Goal: Task Accomplishment & Management: Complete application form

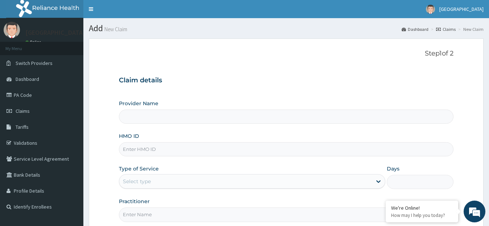
click at [166, 152] on input "HMO ID" at bounding box center [286, 149] width 335 height 14
type input "[GEOGRAPHIC_DATA]"
type input "nbc/10110/b"
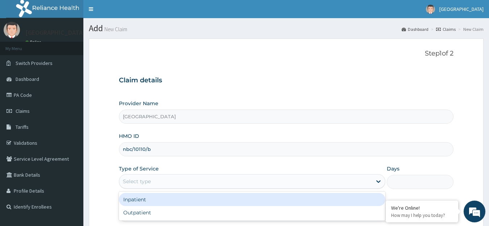
click at [341, 182] on div "Select type" at bounding box center [245, 182] width 253 height 12
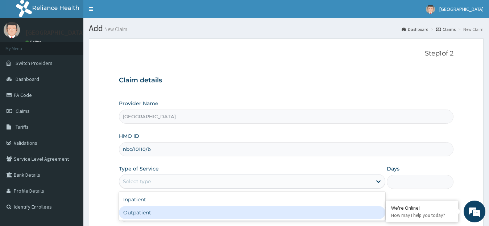
click at [314, 214] on div "Outpatient" at bounding box center [252, 212] width 267 height 13
type input "1"
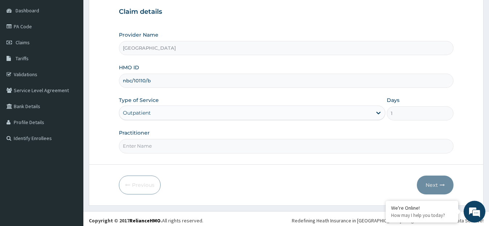
scroll to position [72, 0]
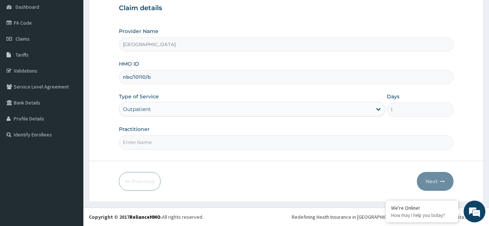
click at [280, 141] on input "Practitioner" at bounding box center [286, 142] width 335 height 14
type input "dr. [GEOGRAPHIC_DATA]"
click at [436, 180] on button "Next" at bounding box center [435, 181] width 37 height 19
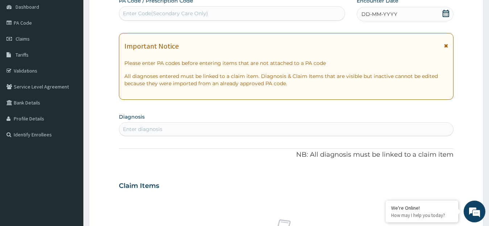
click at [446, 14] on icon at bounding box center [446, 13] width 7 height 7
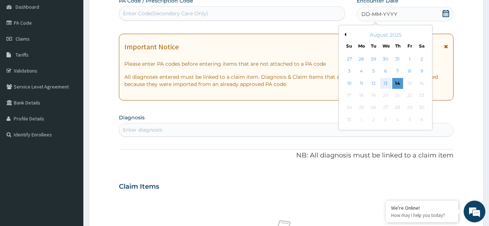
click at [387, 86] on div "13" at bounding box center [385, 83] width 11 height 11
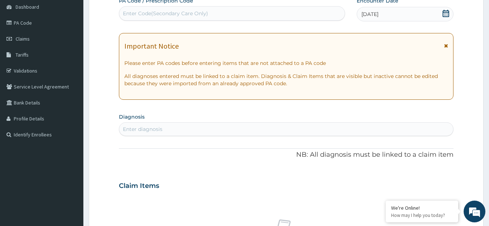
click at [249, 128] on div "Enter diagnosis" at bounding box center [286, 129] width 334 height 12
type input "b"
type input "mala"
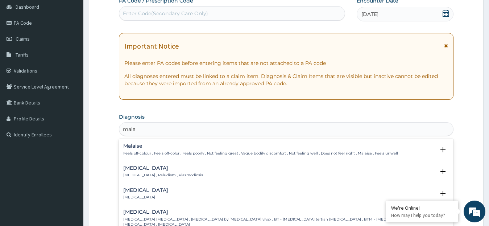
click at [166, 174] on p "[MEDICAL_DATA] , Paludism , Plasmodiosis" at bounding box center [163, 175] width 80 height 5
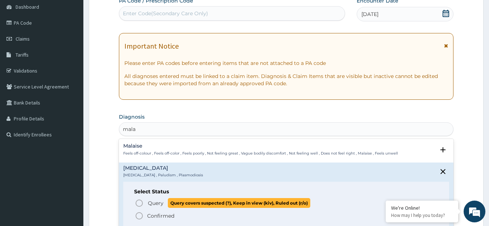
click at [163, 206] on span "Query" at bounding box center [156, 202] width 16 height 7
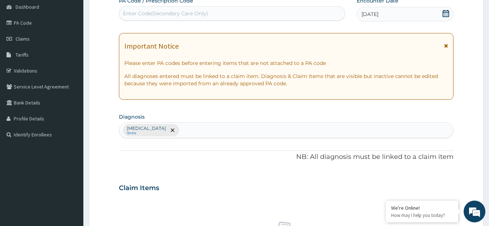
click at [256, 138] on div "[MEDICAL_DATA] Query" at bounding box center [286, 130] width 334 height 15
click at [247, 132] on div "[MEDICAL_DATA] Query" at bounding box center [286, 130] width 334 height 15
click at [243, 132] on div "[MEDICAL_DATA] Query" at bounding box center [286, 130] width 334 height 15
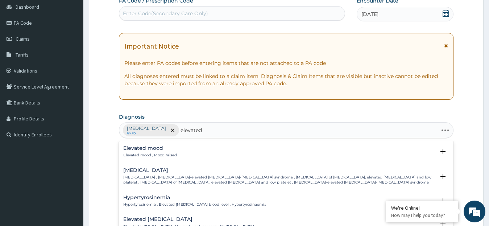
type input "elevated b"
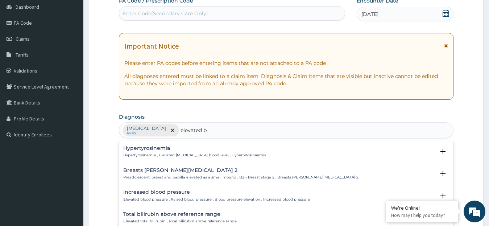
click at [207, 200] on p "Elevated blood pressure , Raised blood pressure , Blood pressure elevation , In…" at bounding box center [216, 199] width 187 height 5
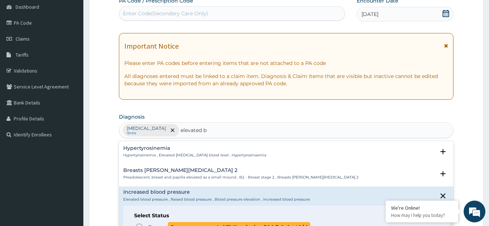
click at [196, 223] on span "Query covers suspected (?), Keep in view (kiv), Ruled out (r/o)" at bounding box center [239, 227] width 143 height 10
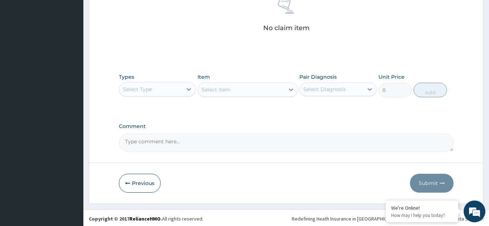
scroll to position [297, 0]
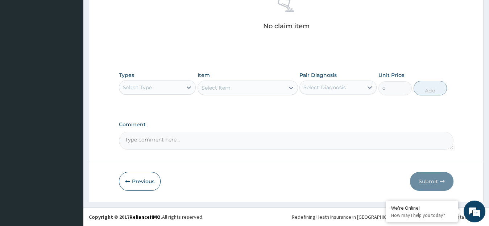
click at [178, 90] on div "Select Type" at bounding box center [150, 88] width 63 height 12
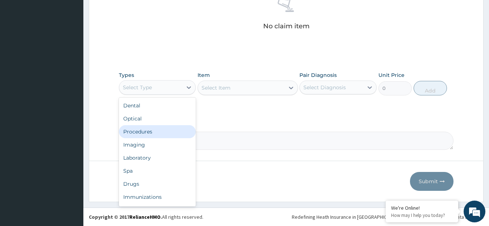
click at [157, 135] on div "Procedures" at bounding box center [157, 131] width 77 height 13
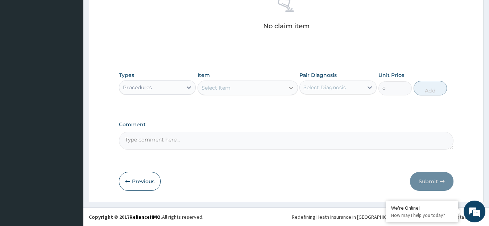
click at [291, 88] on icon at bounding box center [291, 88] width 4 height 3
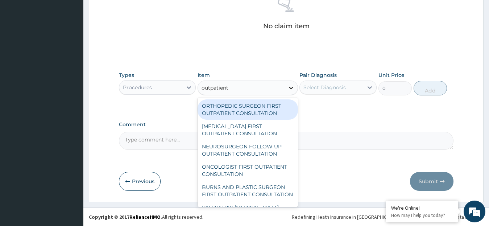
type input "outpatient"
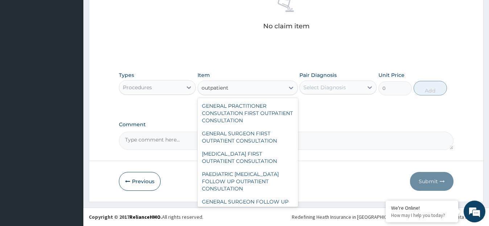
scroll to position [1117, 0]
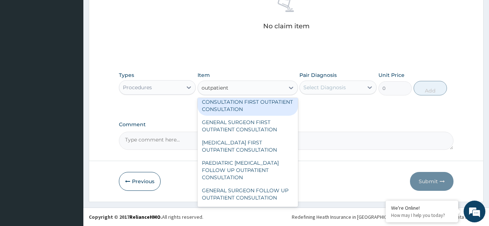
click at [242, 116] on div "GENERAL PRACTITIONER CONSULTATION FIRST OUTPATIENT CONSULTATION" at bounding box center [248, 102] width 100 height 28
type input "3795"
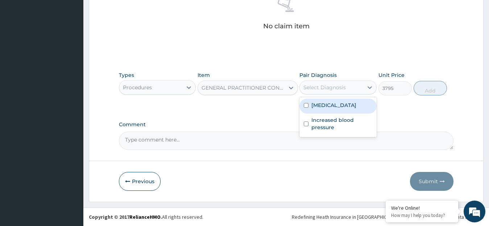
click at [343, 89] on div "Select Diagnosis" at bounding box center [325, 87] width 42 height 7
click at [335, 107] on div "[MEDICAL_DATA]" at bounding box center [338, 106] width 77 height 15
checkbox input "true"
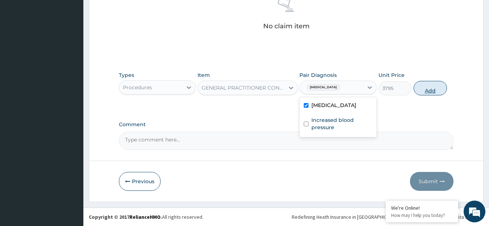
click at [431, 91] on button "Add" at bounding box center [430, 88] width 33 height 15
type input "0"
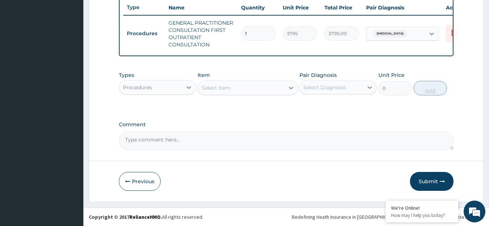
scroll to position [280, 0]
click at [189, 88] on icon at bounding box center [189, 87] width 4 height 3
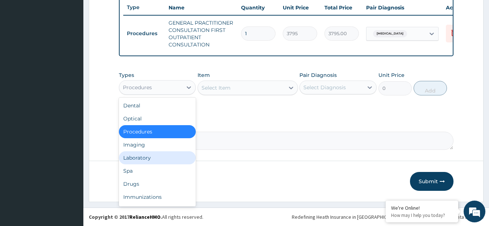
click at [144, 158] on div "Laboratory" at bounding box center [157, 157] width 77 height 13
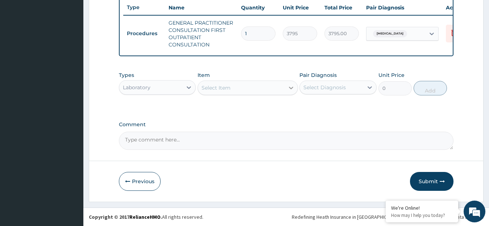
click at [285, 89] on div at bounding box center [291, 87] width 13 height 13
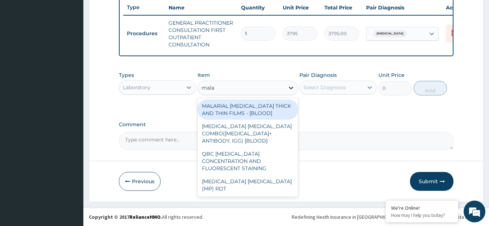
type input "malar"
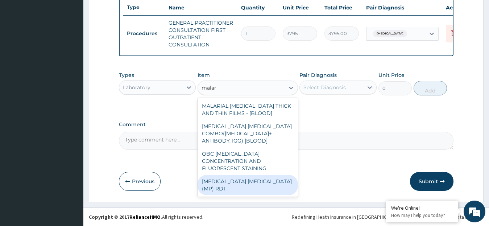
click at [256, 175] on div "[MEDICAL_DATA] [MEDICAL_DATA] (MP) RDT" at bounding box center [248, 185] width 100 height 20
type input "1725"
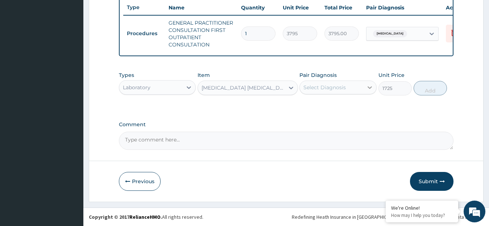
click at [369, 86] on icon at bounding box center [369, 87] width 7 height 7
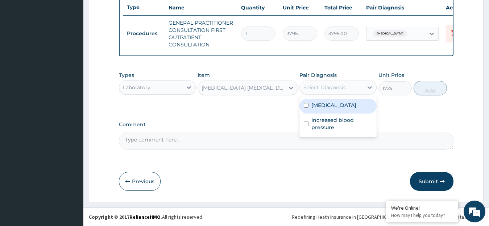
click at [352, 102] on div "[MEDICAL_DATA]" at bounding box center [338, 106] width 77 height 15
checkbox input "true"
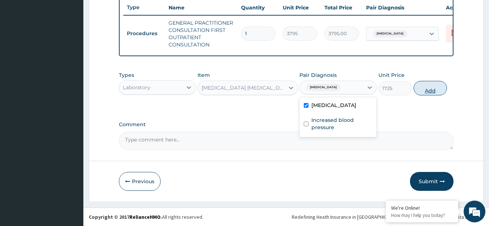
click at [429, 92] on button "Add" at bounding box center [430, 88] width 33 height 15
type input "0"
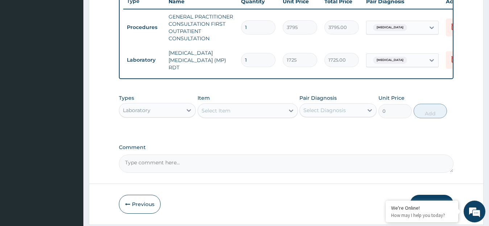
click at [161, 112] on div "Laboratory" at bounding box center [150, 110] width 63 height 12
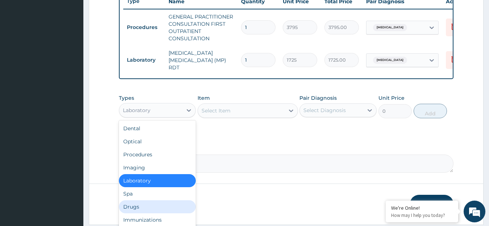
click at [141, 208] on div "Drugs" at bounding box center [157, 206] width 77 height 13
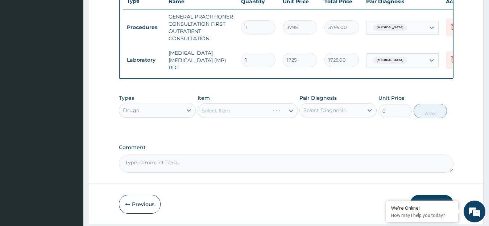
click at [289, 116] on div "Select Item" at bounding box center [248, 110] width 100 height 15
click at [289, 113] on icon at bounding box center [291, 110] width 7 height 7
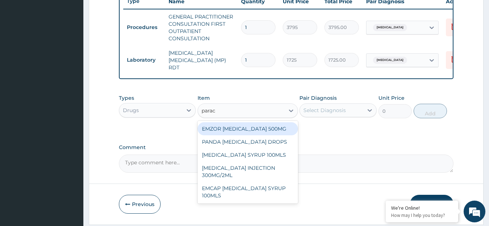
type input "parace"
click at [251, 131] on div "EMZOR [MEDICAL_DATA] 500MG" at bounding box center [248, 128] width 100 height 13
type input "25.3"
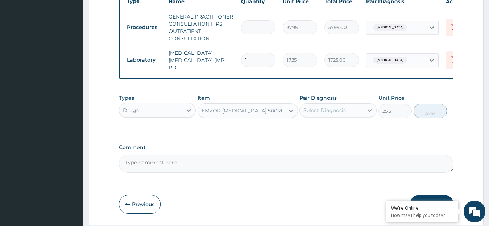
click at [365, 112] on div at bounding box center [369, 110] width 13 height 13
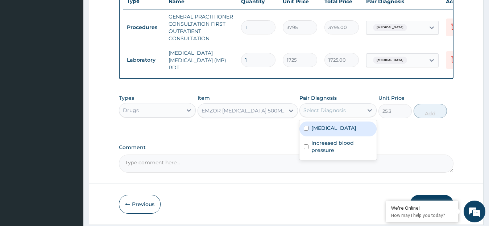
click at [349, 128] on div "[MEDICAL_DATA]" at bounding box center [338, 129] width 77 height 15
checkbox input "true"
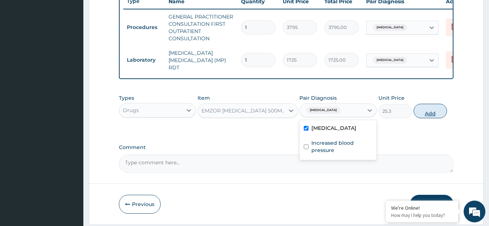
click at [433, 114] on button "Add" at bounding box center [430, 111] width 33 height 15
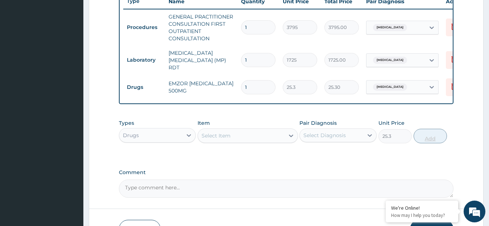
type input "0"
type input "18"
type input "455.40"
type input "18"
click at [234, 141] on div "Select Item" at bounding box center [241, 136] width 87 height 12
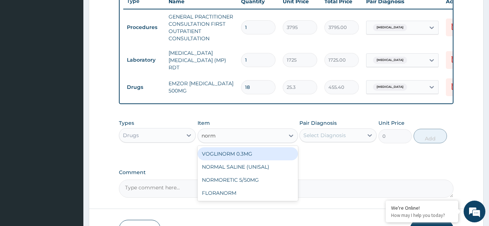
type input "normo"
click at [241, 159] on div "NORMORETIC 5/50MG" at bounding box center [248, 153] width 100 height 13
type input "113.85"
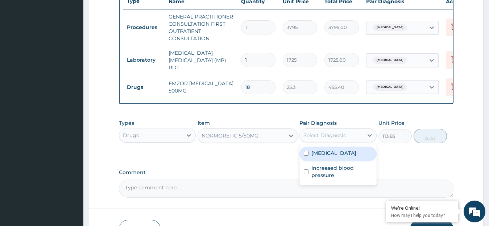
click at [357, 140] on div "Select Diagnosis" at bounding box center [331, 135] width 63 height 12
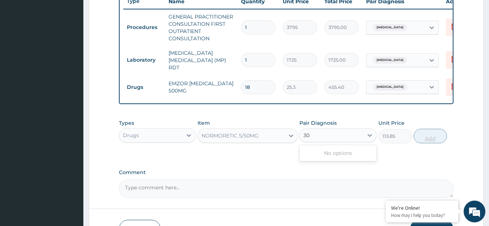
type input "30"
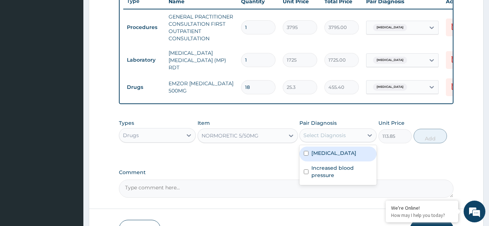
click at [342, 137] on div "Select Diagnosis" at bounding box center [325, 135] width 42 height 7
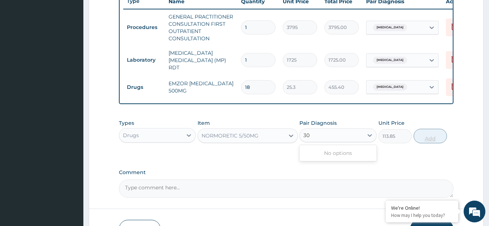
type input "30"
click at [279, 158] on div "Types Drugs Item NORMORETIC 5/50MG Pair Diagnosis Select Diagnosis Unit Price 1…" at bounding box center [286, 137] width 335 height 42
click at [363, 139] on div "Select Diagnosis" at bounding box center [331, 135] width 63 height 12
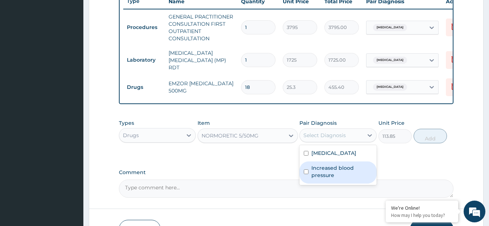
click at [328, 173] on label "Increased blood pressure" at bounding box center [342, 171] width 61 height 15
checkbox input "true"
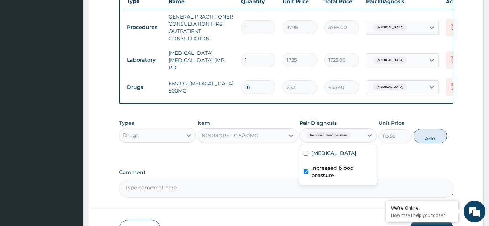
click at [432, 140] on button "Add" at bounding box center [430, 136] width 33 height 15
type input "0"
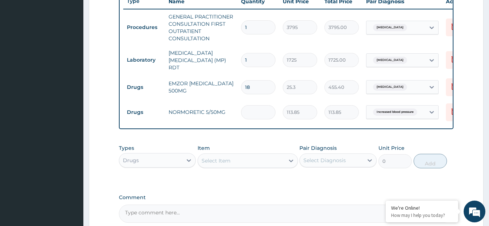
type input "0.00"
type input "3"
type input "341.55"
type input "30"
type input "3415.50"
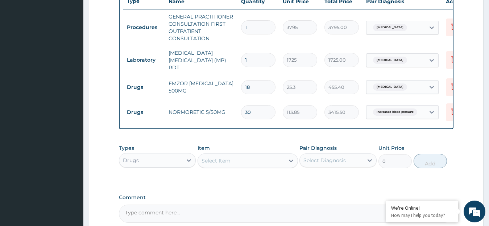
type input "30"
click at [228, 161] on div "Select Item" at bounding box center [216, 160] width 29 height 7
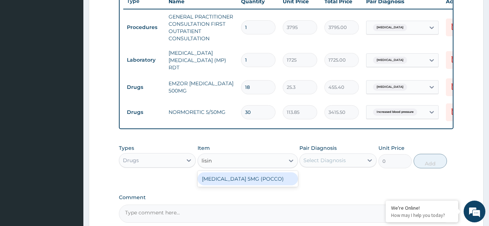
type input "lisino"
click at [244, 181] on div "[MEDICAL_DATA] 5MG (POCCO)" at bounding box center [248, 178] width 100 height 13
type input "56.925"
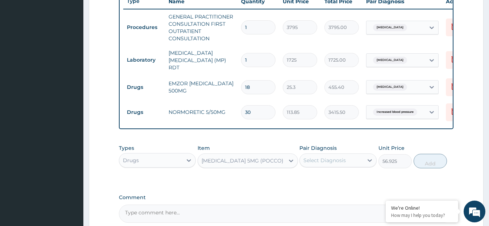
click at [359, 166] on div "Select Diagnosis" at bounding box center [331, 161] width 63 height 12
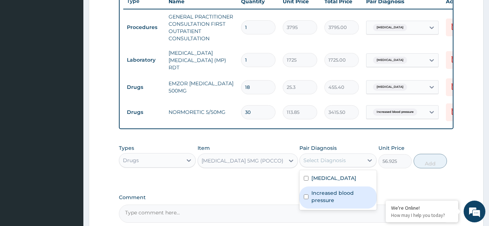
click at [351, 199] on label "Increased blood pressure" at bounding box center [342, 196] width 61 height 15
checkbox input "true"
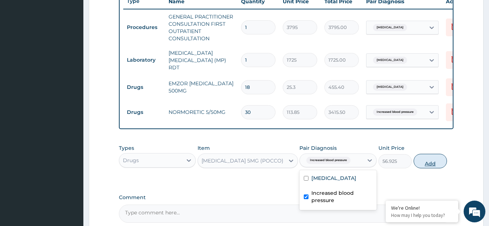
click at [430, 165] on button "Add" at bounding box center [430, 161] width 33 height 15
type input "0"
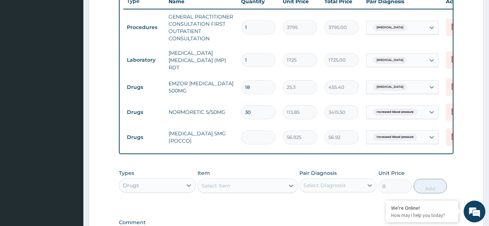
type input "0.00"
type input "3"
type input "170.77"
type input "30"
type input "1707.75"
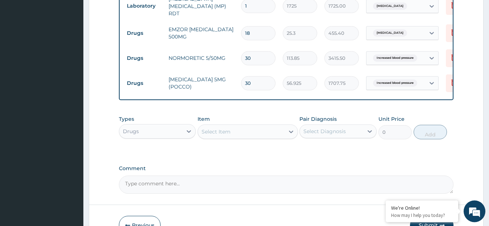
scroll to position [380, 0]
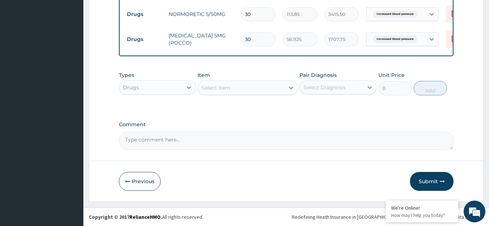
type input "30"
click at [268, 91] on div "Select Item" at bounding box center [241, 88] width 87 height 12
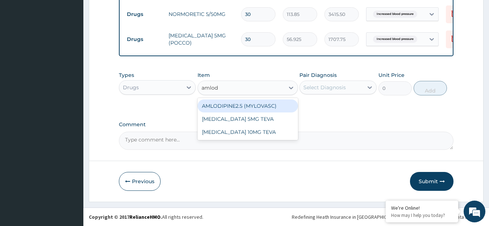
type input "amlodi"
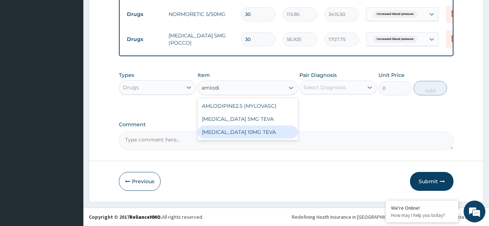
click at [262, 132] on div "[MEDICAL_DATA] 10MG TEVA" at bounding box center [248, 131] width 100 height 13
type input "107.525"
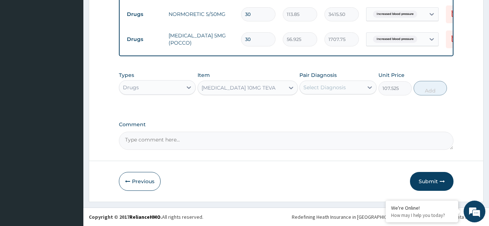
click at [338, 90] on div "Select Diagnosis" at bounding box center [325, 87] width 42 height 7
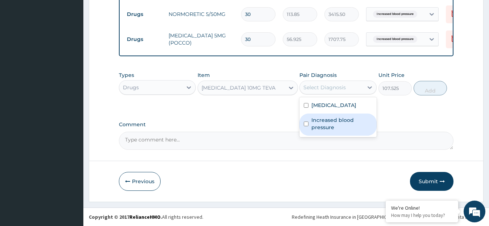
click at [333, 122] on label "Increased blood pressure" at bounding box center [342, 123] width 61 height 15
checkbox input "true"
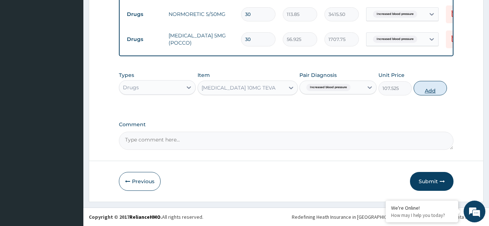
click at [431, 89] on button "Add" at bounding box center [430, 88] width 33 height 15
type input "0"
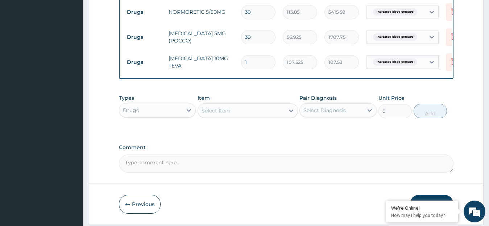
type input "0.00"
type input "3"
type input "322.58"
type input "30"
type input "3225.75"
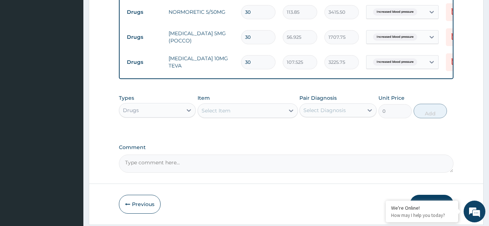
type input "30"
click at [243, 114] on div "Select Item" at bounding box center [241, 111] width 87 height 12
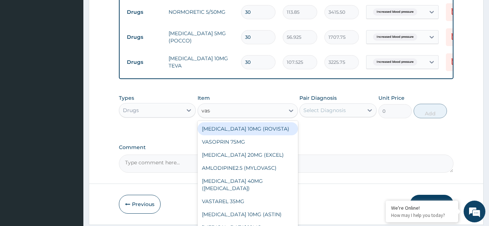
type input "vasop"
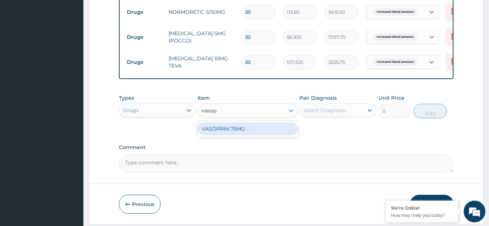
click at [262, 133] on div "VASOPRIN 75MG" at bounding box center [248, 128] width 100 height 13
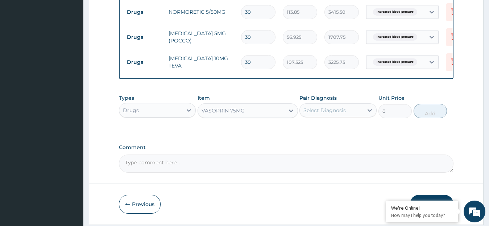
type input "37.95"
click at [333, 112] on div "Select Diagnosis" at bounding box center [325, 110] width 42 height 7
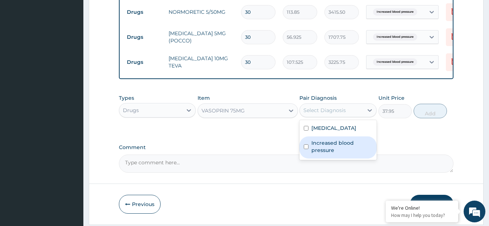
click at [322, 148] on label "Increased blood pressure" at bounding box center [342, 146] width 61 height 15
checkbox input "true"
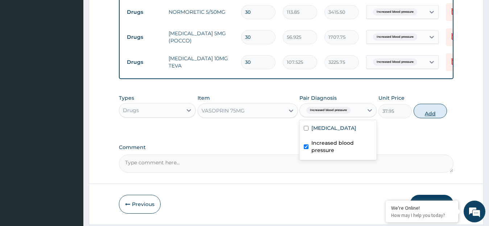
click at [429, 117] on button "Add" at bounding box center [430, 111] width 33 height 15
type input "0"
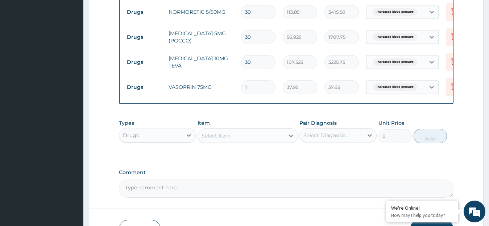
type input "0.00"
type input "3"
type input "113.85"
type input "30"
type input "1138.50"
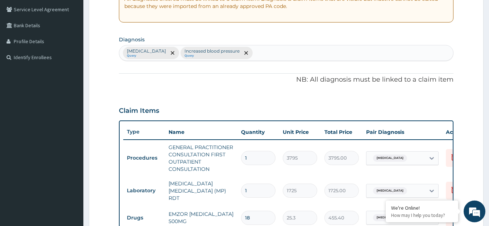
scroll to position [148, 0]
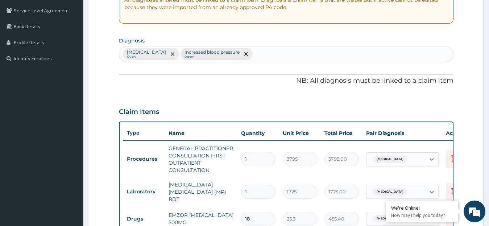
type input "30"
click at [284, 54] on div "[MEDICAL_DATA] Query Increased blood pressure Query" at bounding box center [286, 53] width 334 height 15
click at [277, 56] on div "[MEDICAL_DATA] Query Increased blood pressure Query" at bounding box center [286, 53] width 334 height 15
type input "upper resp"
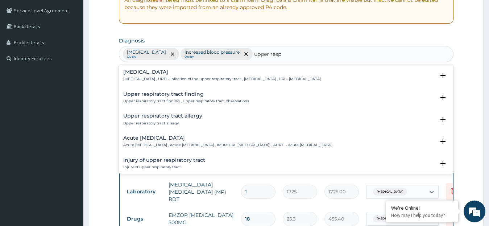
click at [194, 79] on p "[MEDICAL_DATA] , URTI - Infection of the upper respiratory tract , [MEDICAL_DAT…" at bounding box center [222, 79] width 198 height 5
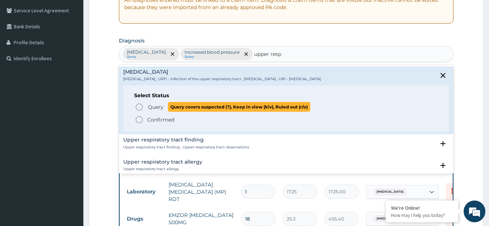
click at [142, 107] on circle "status option query" at bounding box center [139, 107] width 7 height 7
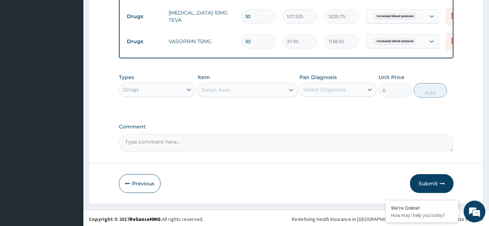
scroll to position [430, 0]
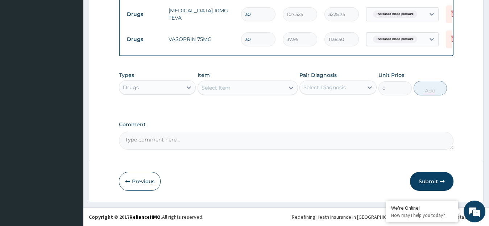
click at [236, 90] on div "Select Item" at bounding box center [241, 88] width 87 height 12
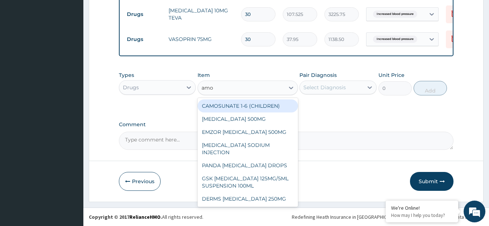
type input "amox"
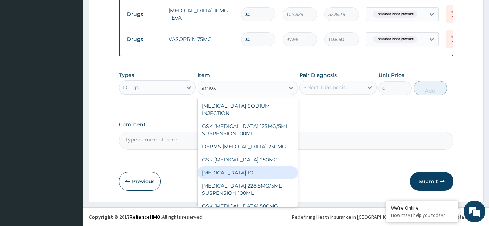
click at [255, 174] on div "[MEDICAL_DATA] 1G" at bounding box center [248, 172] width 100 height 13
type input "759"
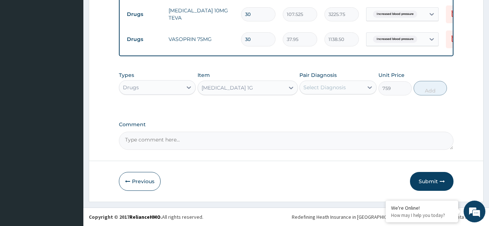
click at [363, 89] on div "Select Diagnosis" at bounding box center [331, 88] width 63 height 12
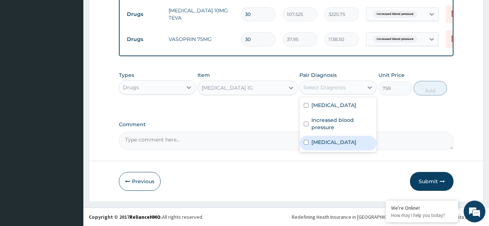
click at [333, 143] on label "[MEDICAL_DATA]" at bounding box center [334, 142] width 45 height 7
checkbox input "true"
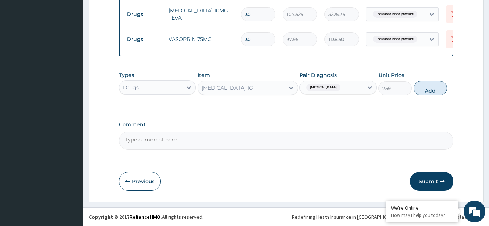
click at [428, 90] on button "Add" at bounding box center [430, 88] width 33 height 15
type input "0"
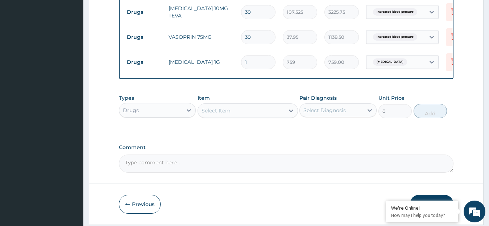
scroll to position [455, 0]
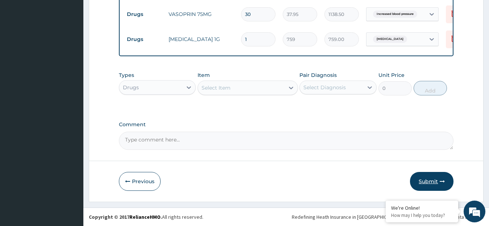
click at [430, 182] on button "Submit" at bounding box center [432, 181] width 44 height 19
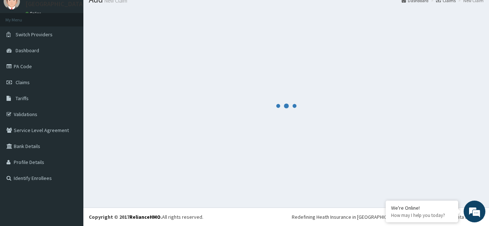
scroll to position [29, 0]
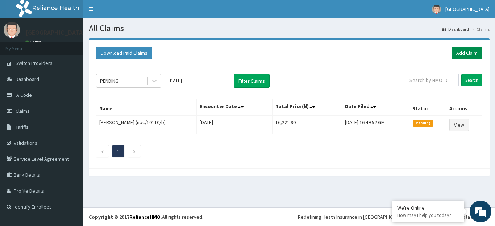
click at [469, 52] on link "Add Claim" at bounding box center [467, 53] width 31 height 12
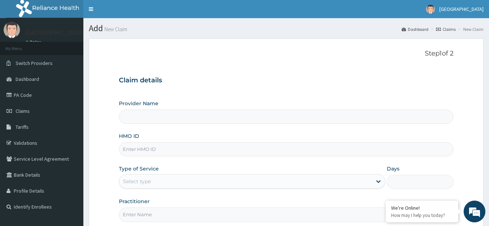
type input "[GEOGRAPHIC_DATA]"
click at [155, 152] on input "HMO ID" at bounding box center [286, 149] width 335 height 14
type input "NBC/10110/D"
click at [243, 181] on div "Select type" at bounding box center [245, 182] width 253 height 12
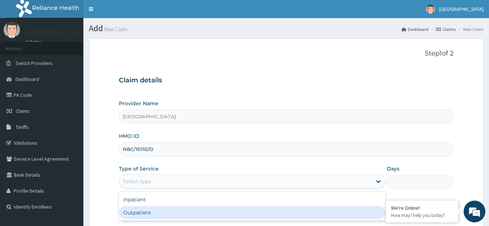
click at [234, 213] on div "Outpatient" at bounding box center [252, 212] width 267 height 13
type input "1"
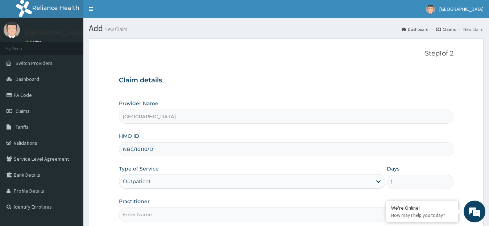
drag, startPoint x: 159, startPoint y: 151, endPoint x: 99, endPoint y: 161, distance: 60.6
click at [119, 156] on input "NBC/10110/D" at bounding box center [286, 149] width 335 height 14
click at [34, 144] on link "Validations" at bounding box center [41, 143] width 83 height 16
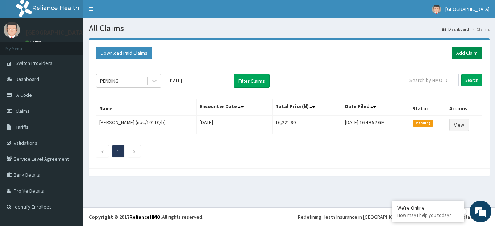
click at [466, 53] on link "Add Claim" at bounding box center [467, 53] width 31 height 12
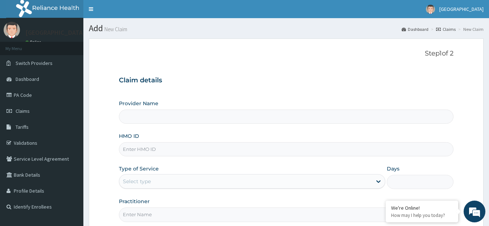
type input "[GEOGRAPHIC_DATA]"
click at [156, 147] on input "HMO ID" at bounding box center [286, 149] width 335 height 14
paste input "NBC/10110/D"
type input "NBC/10110/D"
click at [202, 188] on div "Select type" at bounding box center [252, 181] width 267 height 15
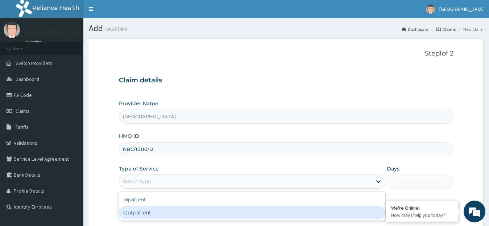
click at [201, 219] on div "Inpatient Outpatient" at bounding box center [252, 206] width 267 height 29
click at [205, 214] on div "Outpatient" at bounding box center [252, 212] width 267 height 13
type input "1"
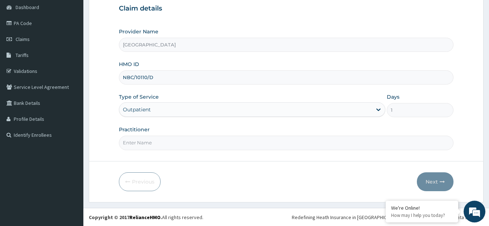
scroll to position [72, 0]
click at [227, 141] on input "Practitioner" at bounding box center [286, 142] width 335 height 14
type input "DR. OLOJA"
click at [429, 184] on button "Next" at bounding box center [435, 181] width 37 height 19
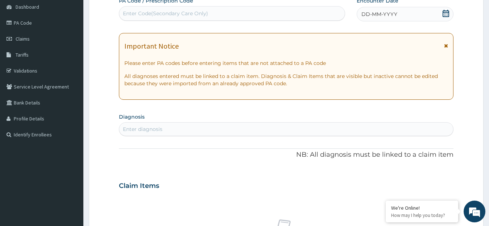
click at [445, 15] on icon at bounding box center [446, 13] width 7 height 7
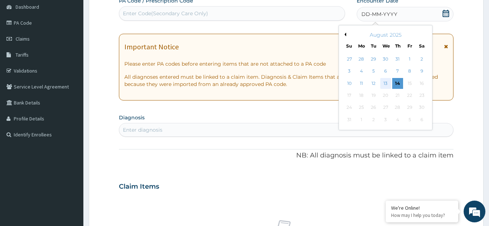
click at [387, 82] on div "13" at bounding box center [385, 83] width 11 height 11
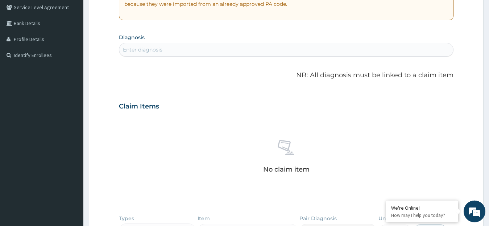
scroll to position [164, 0]
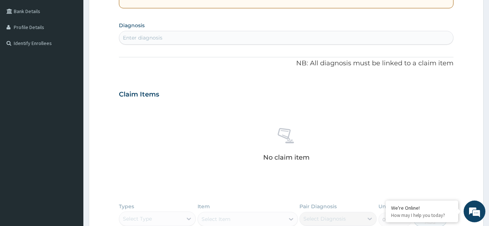
click at [232, 38] on div "Enter diagnosis" at bounding box center [286, 38] width 334 height 12
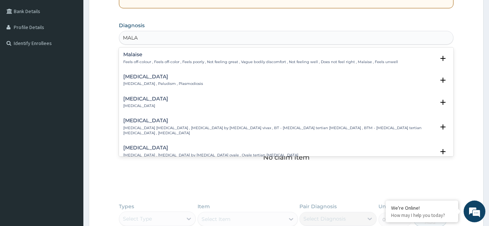
type input "MALAR"
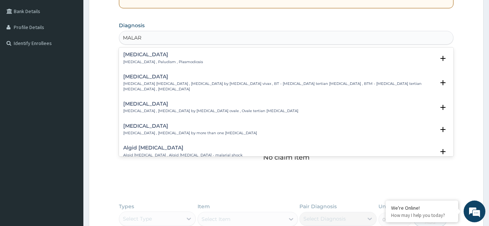
click at [179, 57] on h4 "[MEDICAL_DATA]" at bounding box center [163, 54] width 80 height 5
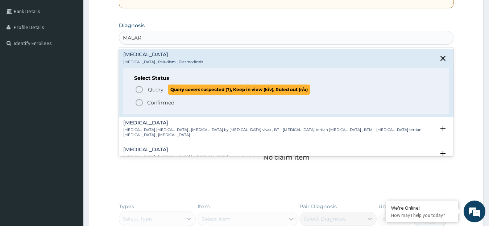
click at [167, 87] on p "Query Query covers suspected (?), Keep in view (kiv), Ruled out (r/o)" at bounding box center [228, 90] width 163 height 10
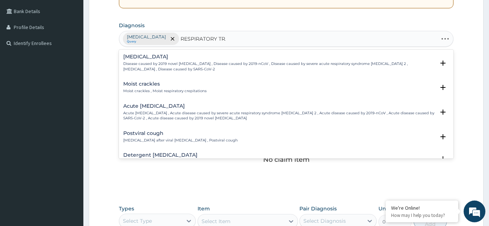
type input "RESPIRATORY TRAC"
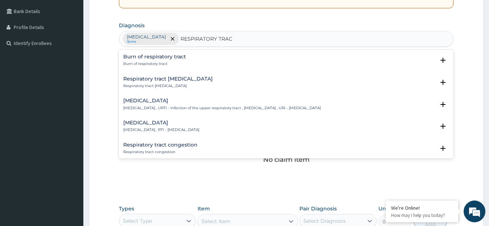
click at [172, 129] on p "Respiratory tract infection , RTI - Respiratory tract infection" at bounding box center [161, 129] width 76 height 5
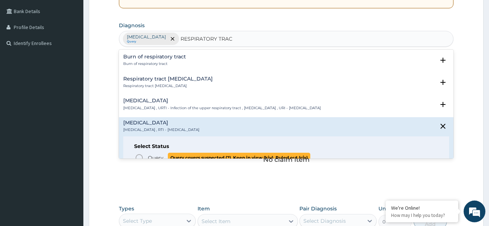
click at [147, 156] on p "Query Query covers suspected (?), Keep in view (kiv), Ruled out (r/o)" at bounding box center [228, 158] width 163 height 10
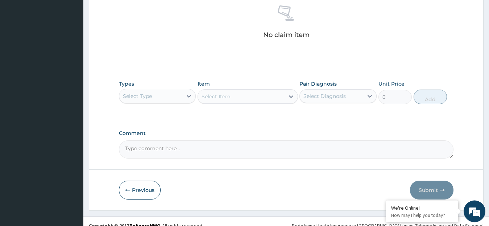
scroll to position [297, 0]
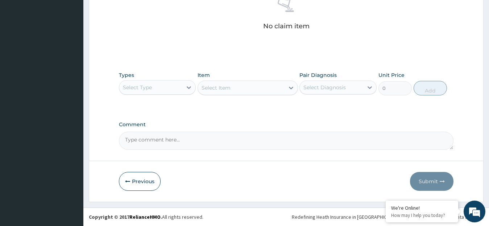
click at [180, 88] on div "Select Type" at bounding box center [150, 88] width 63 height 12
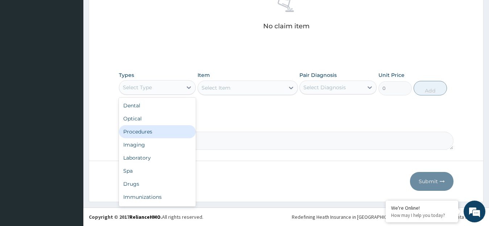
click at [153, 131] on div "Procedures" at bounding box center [157, 131] width 77 height 13
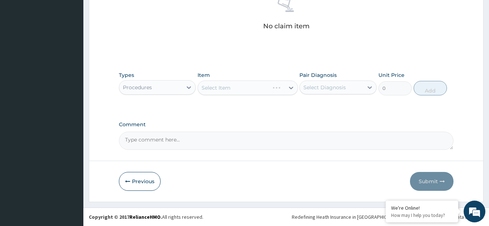
click at [291, 89] on div "Select Item" at bounding box center [248, 88] width 100 height 15
click at [305, 105] on div "Types Procedures Item Select Item Pair Diagnosis Select Diagnosis Unit Price 0 …" at bounding box center [286, 89] width 335 height 42
click at [291, 87] on icon at bounding box center [291, 87] width 7 height 7
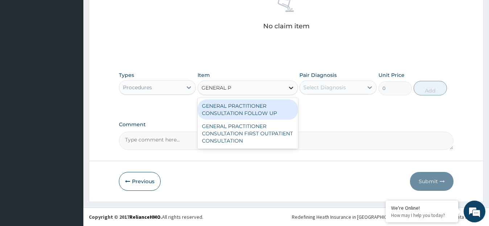
type input "GENERAL PR"
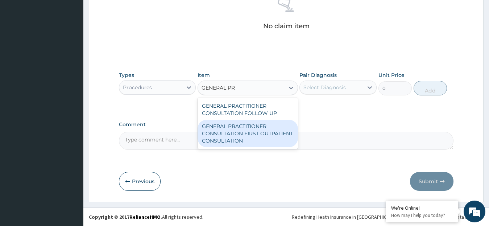
click at [271, 137] on div "GENERAL PRACTITIONER CONSULTATION FIRST OUTPATIENT CONSULTATION" at bounding box center [248, 134] width 100 height 28
type input "3795"
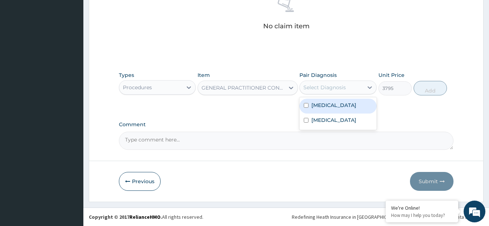
click at [357, 89] on div "Select Diagnosis" at bounding box center [331, 88] width 63 height 12
click at [345, 110] on div "[MEDICAL_DATA]" at bounding box center [338, 106] width 77 height 15
checkbox input "true"
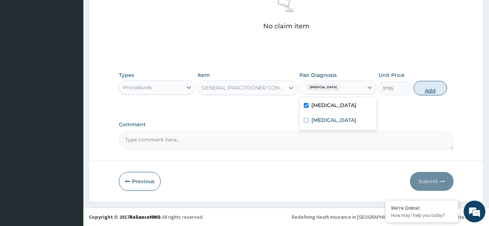
click at [433, 91] on button "Add" at bounding box center [430, 88] width 33 height 15
type input "0"
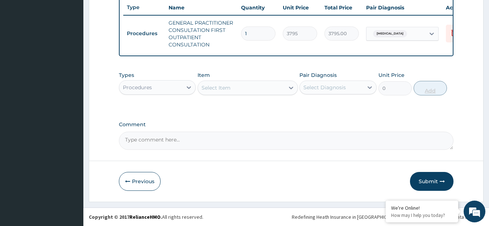
scroll to position [280, 0]
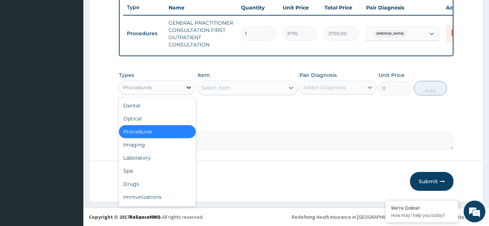
click at [188, 88] on icon at bounding box center [188, 87] width 7 height 7
click at [141, 154] on div "Laboratory" at bounding box center [157, 157] width 77 height 13
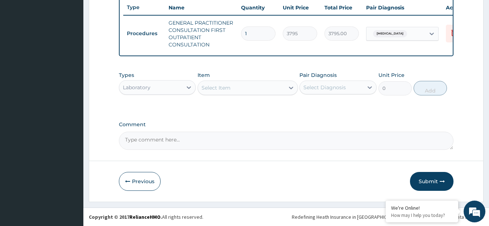
click at [289, 88] on icon at bounding box center [291, 87] width 7 height 7
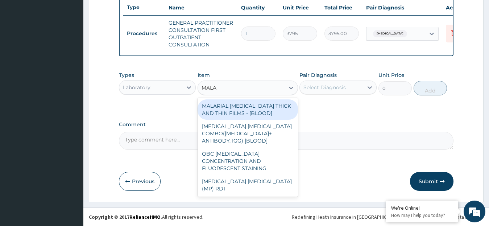
type input "MALAR"
click at [257, 117] on div "MALARIAL [MEDICAL_DATA] THICK AND THIN FILMS - [BLOOD]" at bounding box center [248, 109] width 100 height 20
type input "1725"
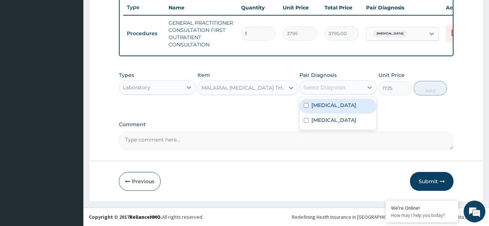
click at [352, 86] on div "Select Diagnosis" at bounding box center [331, 88] width 63 height 12
click at [343, 107] on div "[MEDICAL_DATA]" at bounding box center [338, 106] width 77 height 15
checkbox input "true"
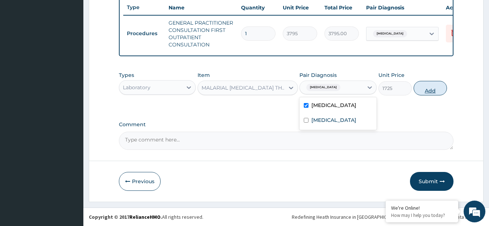
click at [431, 90] on button "Add" at bounding box center [430, 88] width 33 height 15
type input "0"
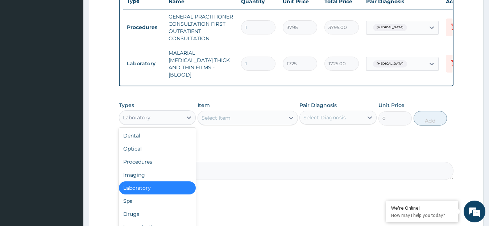
click at [174, 118] on div "Laboratory" at bounding box center [150, 118] width 63 height 12
click at [136, 212] on div "Drugs" at bounding box center [157, 213] width 77 height 13
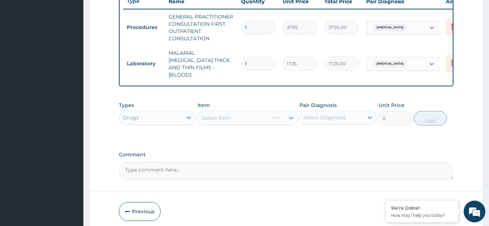
click at [314, 139] on div "Types Drugs Item Select Item Pair Diagnosis Select Diagnosis Unit Price 0 Add" at bounding box center [286, 119] width 335 height 42
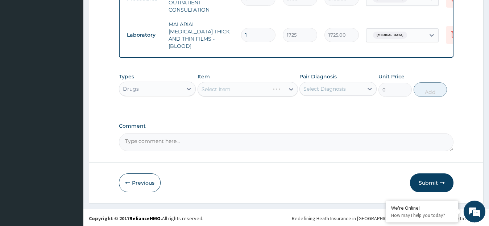
scroll to position [309, 0]
click at [291, 90] on icon at bounding box center [291, 88] width 7 height 7
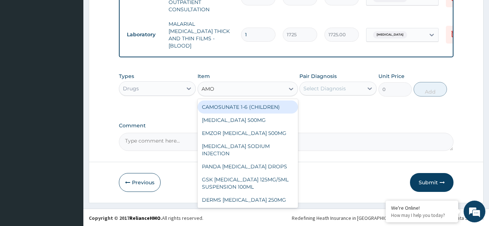
type input "AMOX"
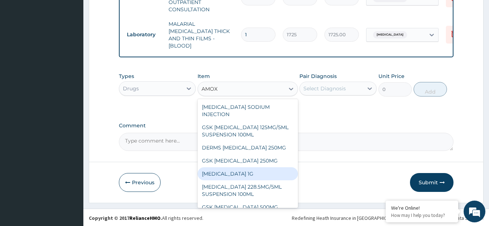
click at [246, 177] on div "[MEDICAL_DATA] 1G" at bounding box center [248, 173] width 100 height 13
type input "759"
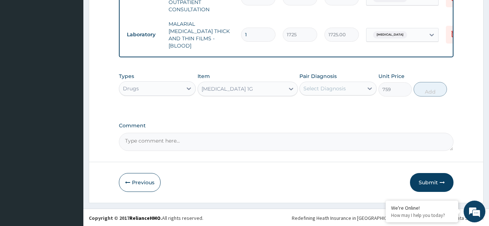
click at [362, 90] on div "Select Diagnosis" at bounding box center [331, 89] width 63 height 12
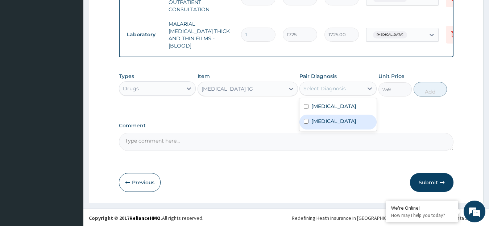
click at [350, 125] on label "Respiratory tract infection" at bounding box center [334, 121] width 45 height 7
checkbox input "true"
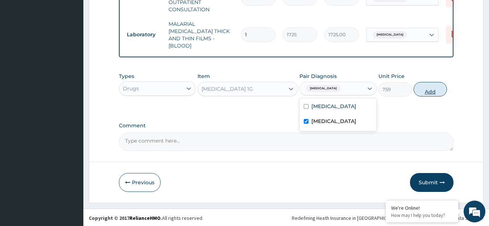
click at [428, 90] on button "Add" at bounding box center [430, 89] width 33 height 15
type input "0"
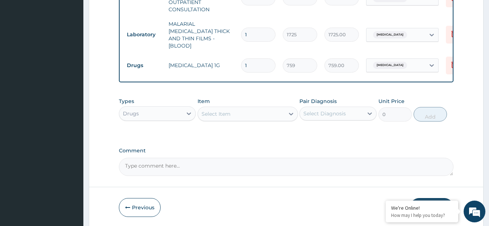
click at [232, 114] on div "Select Item" at bounding box center [241, 114] width 87 height 12
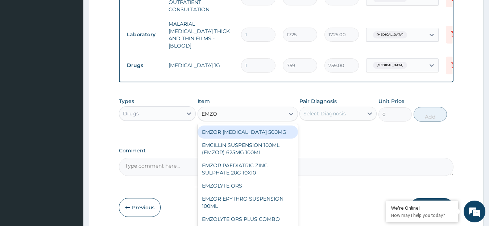
type input "EMZOL"
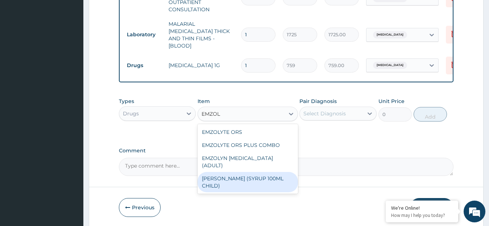
click at [248, 172] on div "[PERSON_NAME] (SYRUP 100ML CHILD)" at bounding box center [248, 182] width 100 height 20
type input "1581.25"
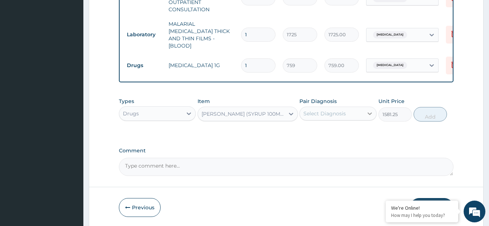
click at [365, 115] on div at bounding box center [369, 113] width 13 height 13
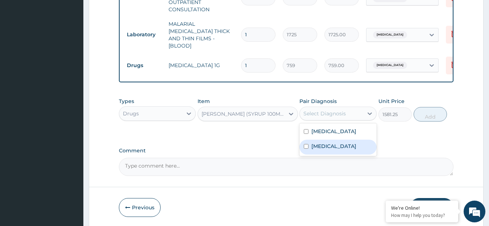
click at [347, 146] on label "Respiratory tract infection" at bounding box center [334, 146] width 45 height 7
checkbox input "true"
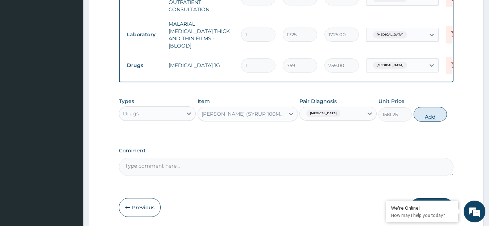
click at [434, 112] on button "Add" at bounding box center [430, 114] width 33 height 15
type input "0"
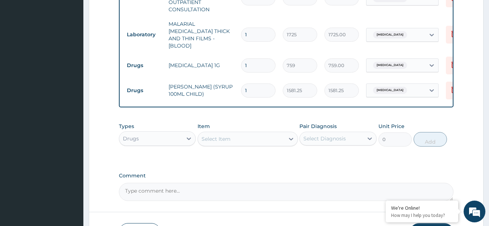
click at [235, 140] on div "Select Item" at bounding box center [241, 139] width 87 height 12
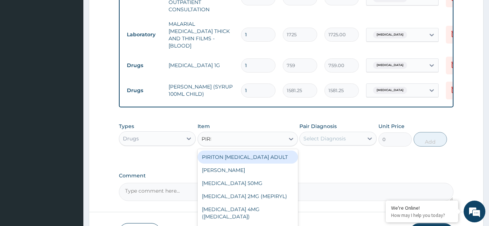
type input "PIRIT"
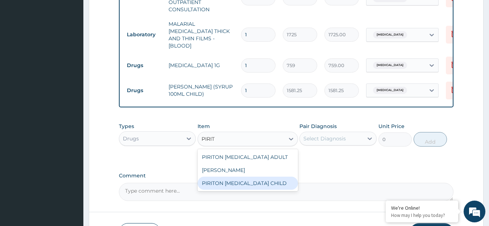
click at [248, 184] on div "PIRITON [MEDICAL_DATA] CHILD" at bounding box center [248, 183] width 100 height 13
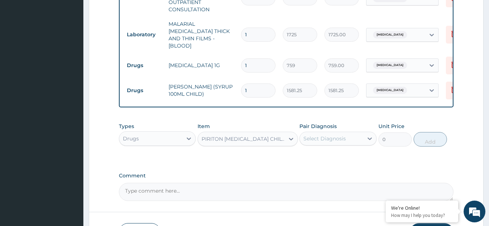
type input "1265"
click at [324, 139] on div "Select Diagnosis" at bounding box center [325, 138] width 42 height 7
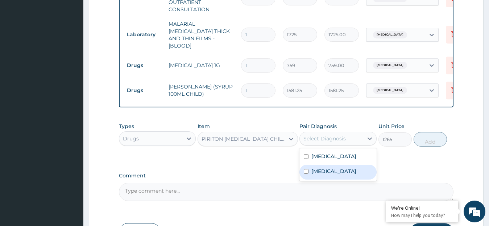
click at [320, 172] on label "Respiratory tract infection" at bounding box center [334, 171] width 45 height 7
checkbox input "true"
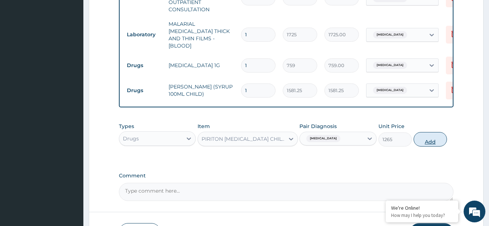
click at [429, 141] on button "Add" at bounding box center [430, 139] width 33 height 15
type input "0"
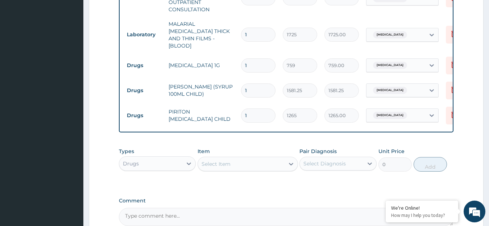
click at [237, 159] on div "Select Item" at bounding box center [241, 164] width 87 height 12
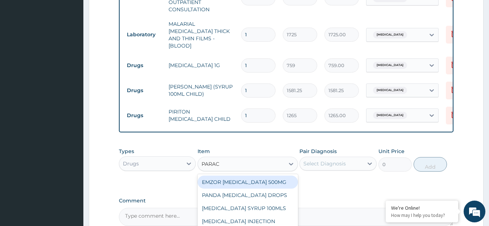
type input "PARACE"
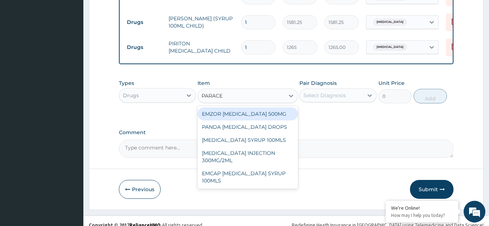
scroll to position [384, 0]
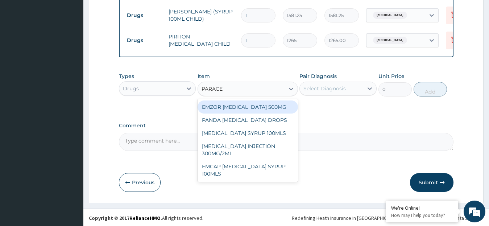
click at [258, 110] on div "EMZOR [MEDICAL_DATA] 500MG" at bounding box center [248, 106] width 100 height 13
type input "25.3"
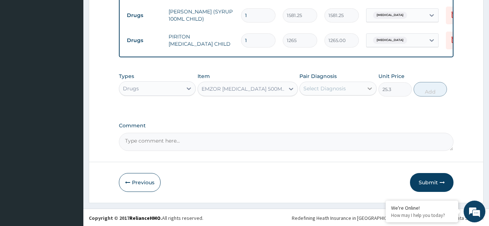
click at [369, 87] on icon at bounding box center [370, 88] width 4 height 3
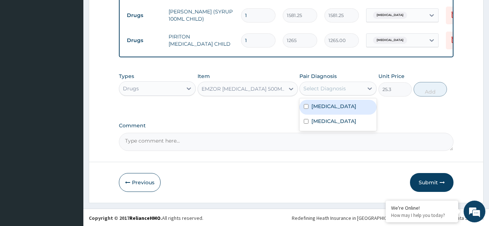
click at [347, 106] on div "[MEDICAL_DATA]" at bounding box center [338, 107] width 77 height 15
checkbox input "true"
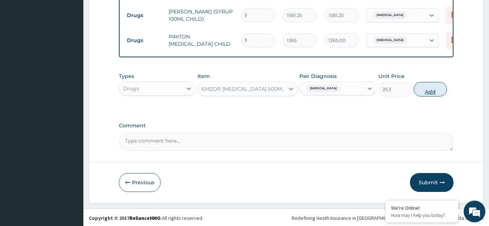
click at [427, 94] on button "Add" at bounding box center [430, 89] width 33 height 15
type input "0"
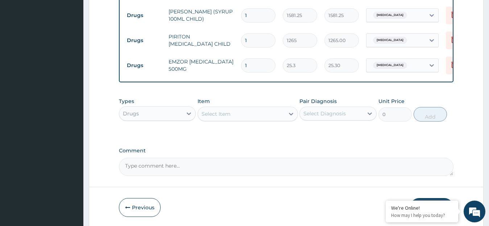
type input "0.00"
type input "2"
type input "50.60"
type input "20"
type input "506.00"
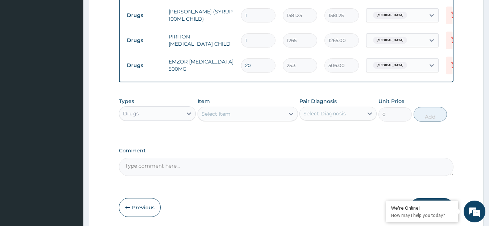
type input "20"
click at [240, 115] on div "Select Item" at bounding box center [241, 114] width 87 height 12
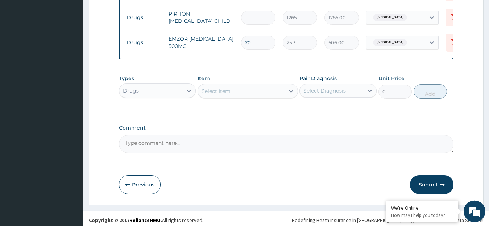
scroll to position [409, 0]
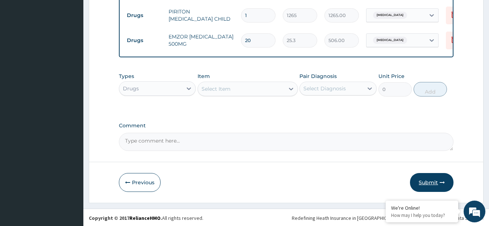
click at [430, 182] on button "Submit" at bounding box center [432, 182] width 44 height 19
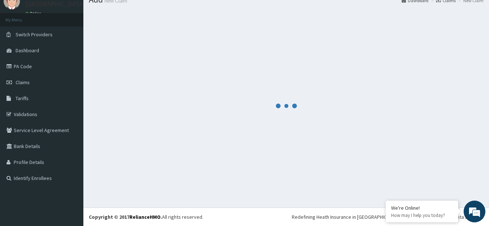
scroll to position [29, 0]
